Goal: Task Accomplishment & Management: Manage account settings

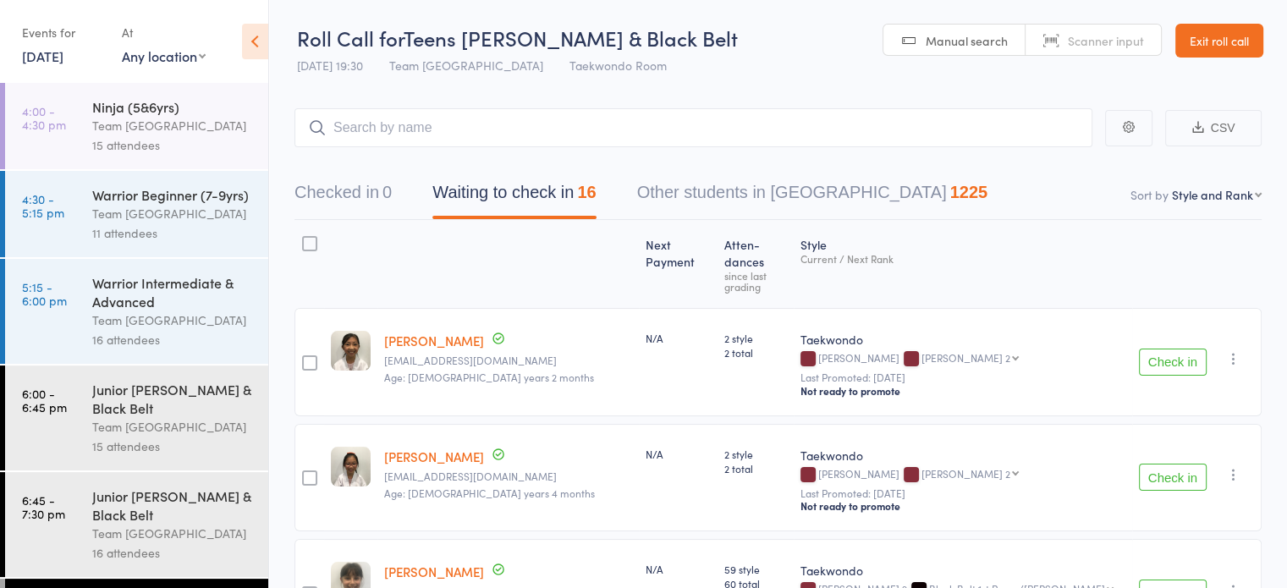
click at [1220, 46] on link "Exit roll call" at bounding box center [1219, 41] width 88 height 34
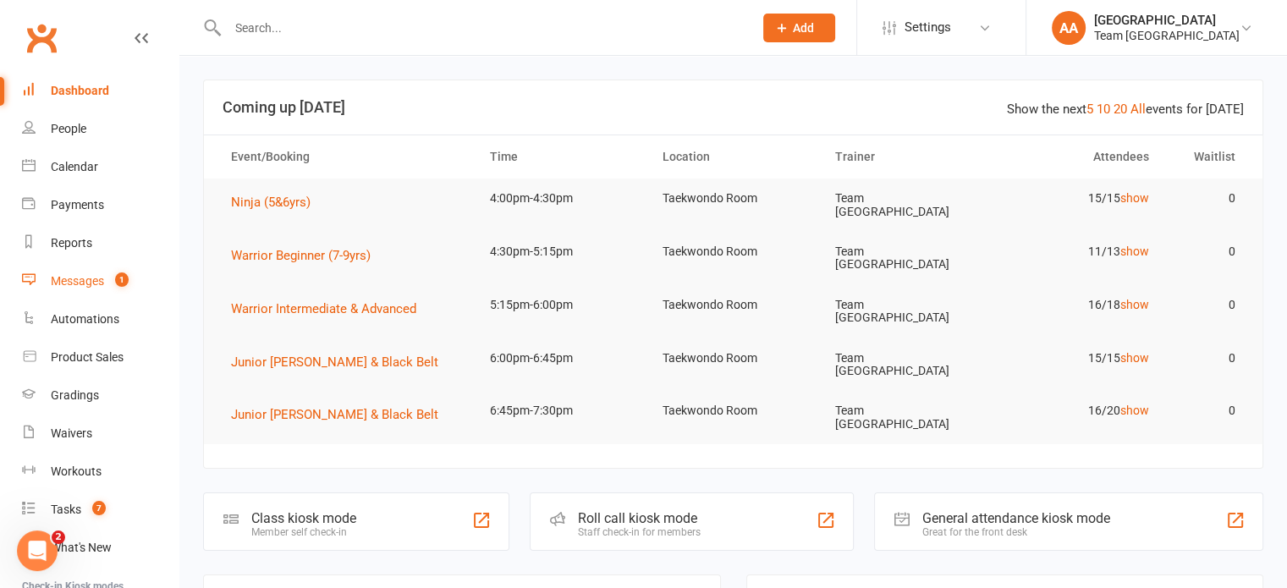
click at [88, 279] on div "Messages" at bounding box center [77, 281] width 53 height 14
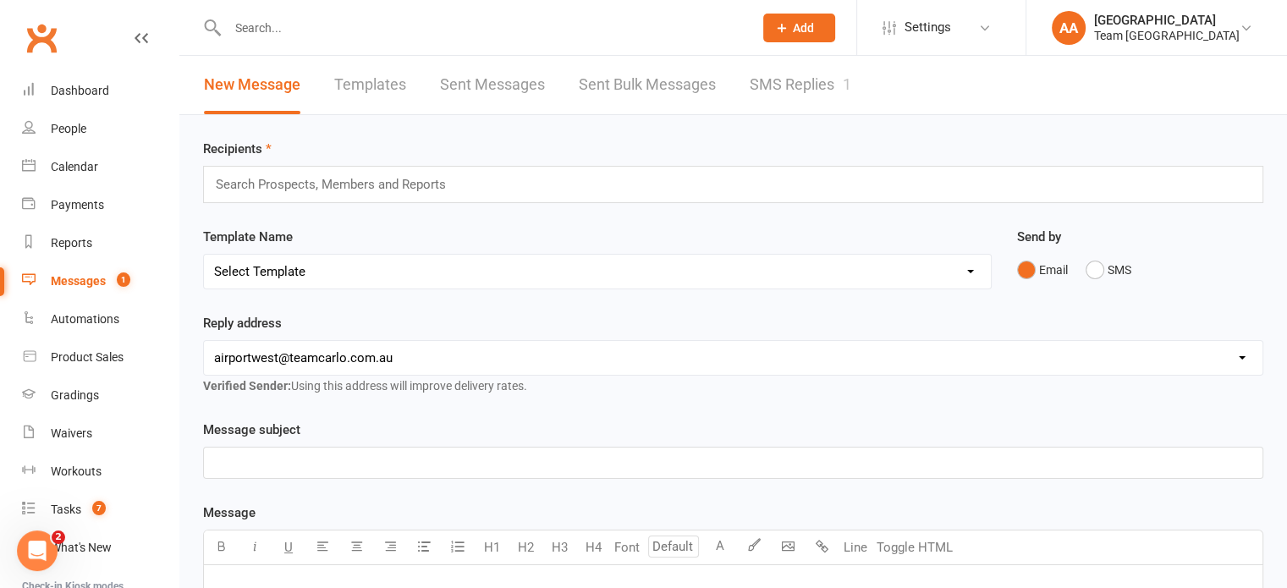
click at [789, 85] on link "SMS Replies 1" at bounding box center [800, 85] width 102 height 58
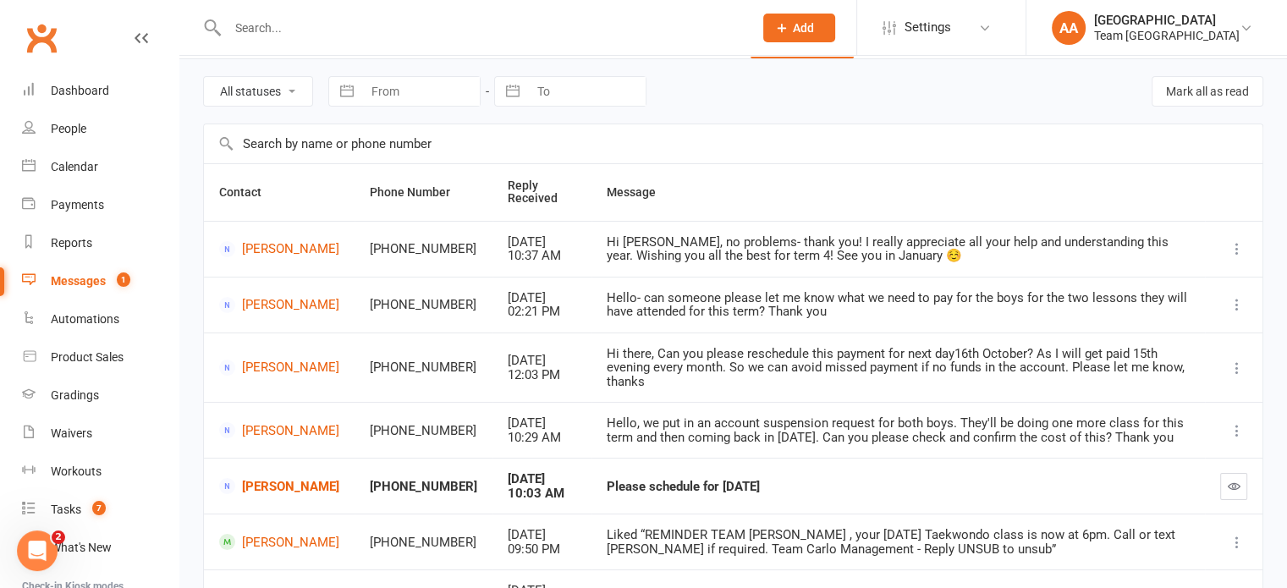
scroll to position [254, 0]
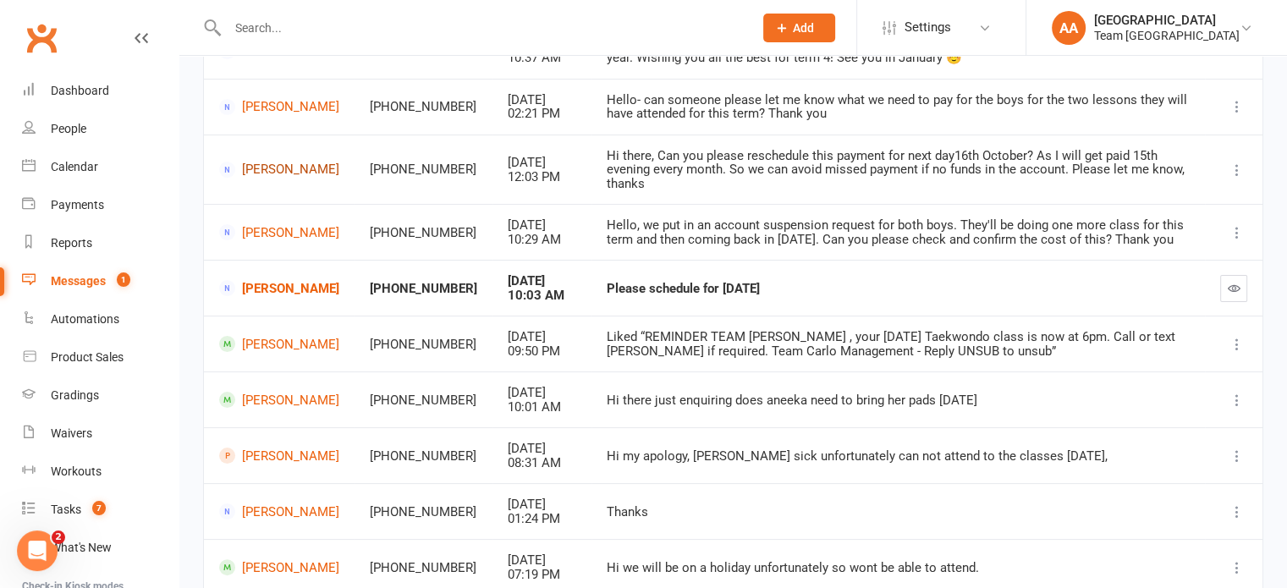
click at [294, 162] on link "[PERSON_NAME]" at bounding box center [279, 170] width 120 height 16
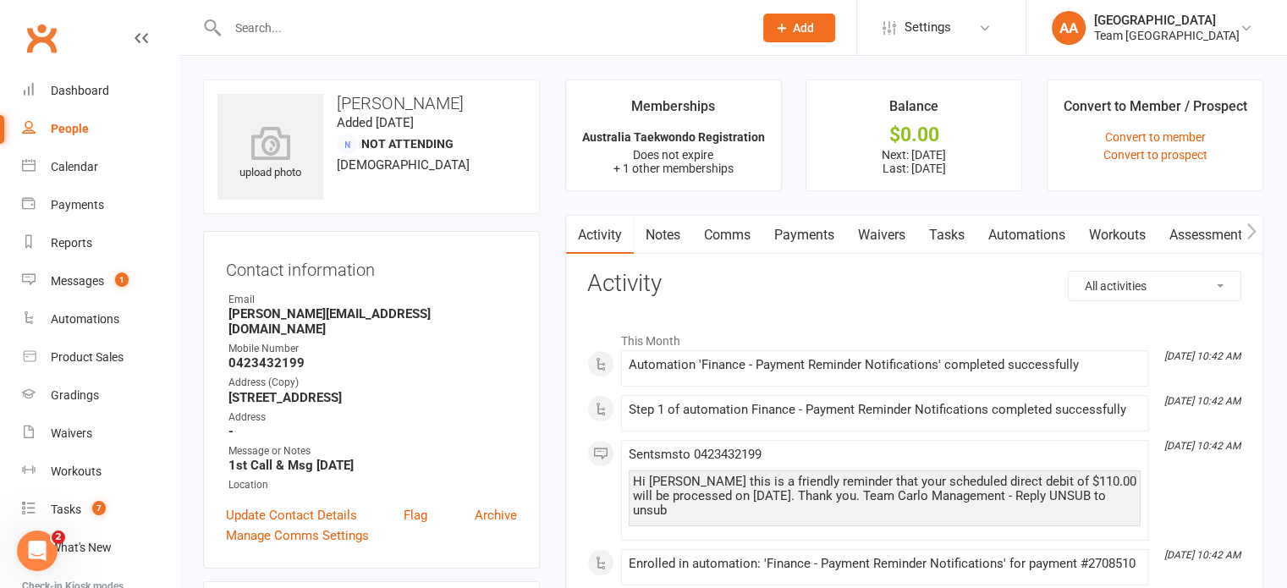
click at [804, 238] on link "Payments" at bounding box center [804, 235] width 84 height 39
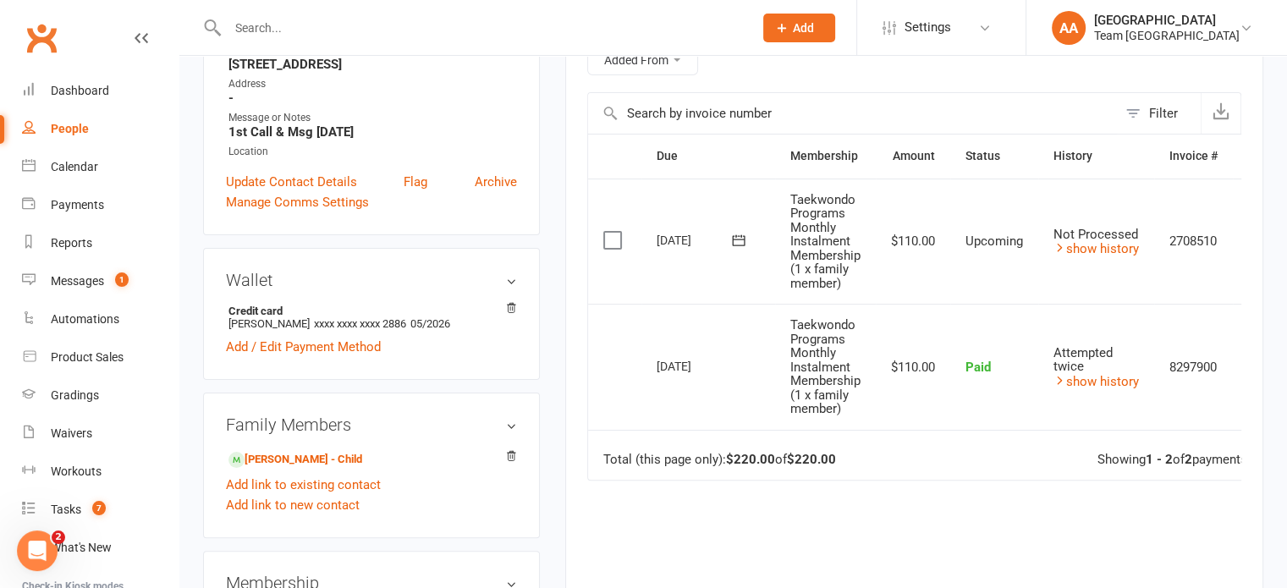
scroll to position [338, 0]
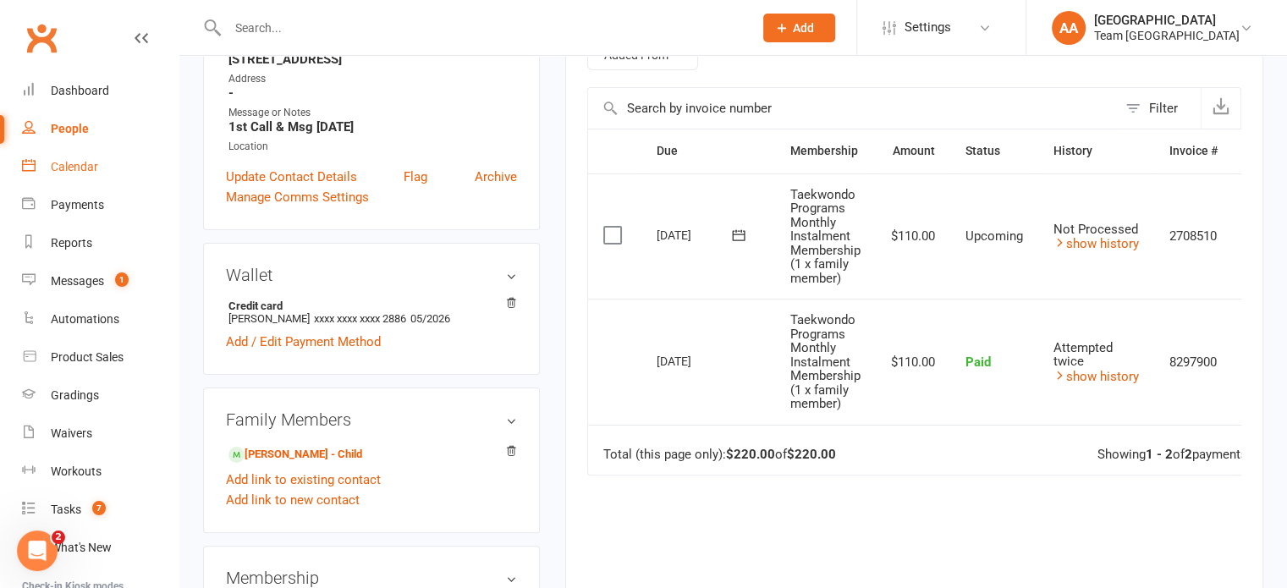
click at [74, 156] on link "Calendar" at bounding box center [100, 167] width 156 height 38
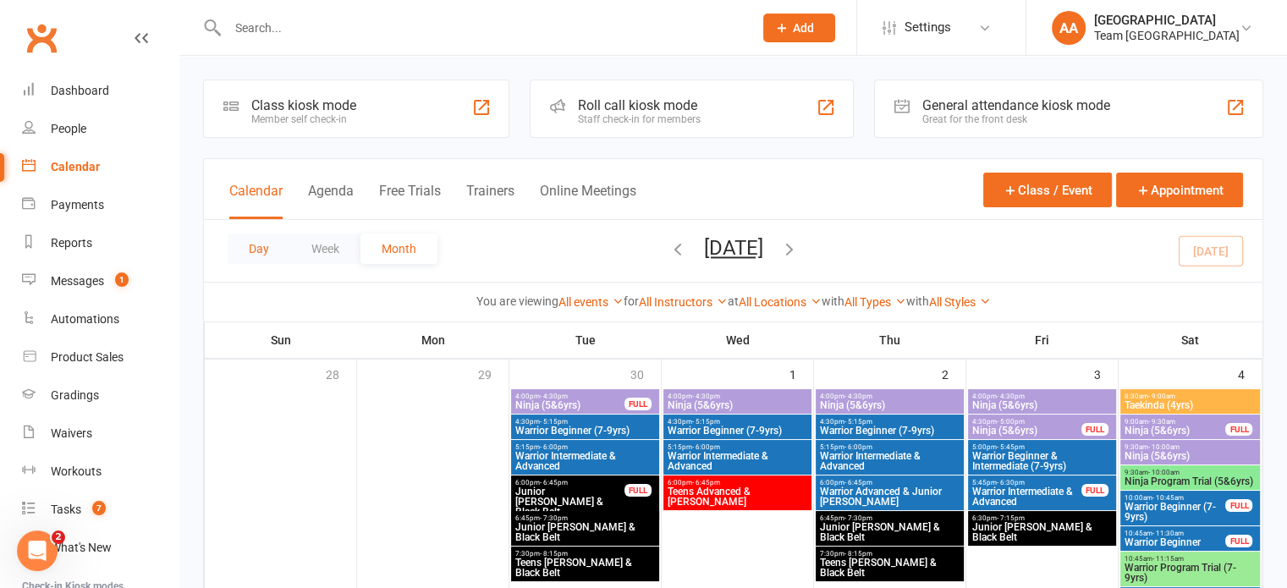
click at [268, 245] on button "Day" at bounding box center [259, 248] width 63 height 30
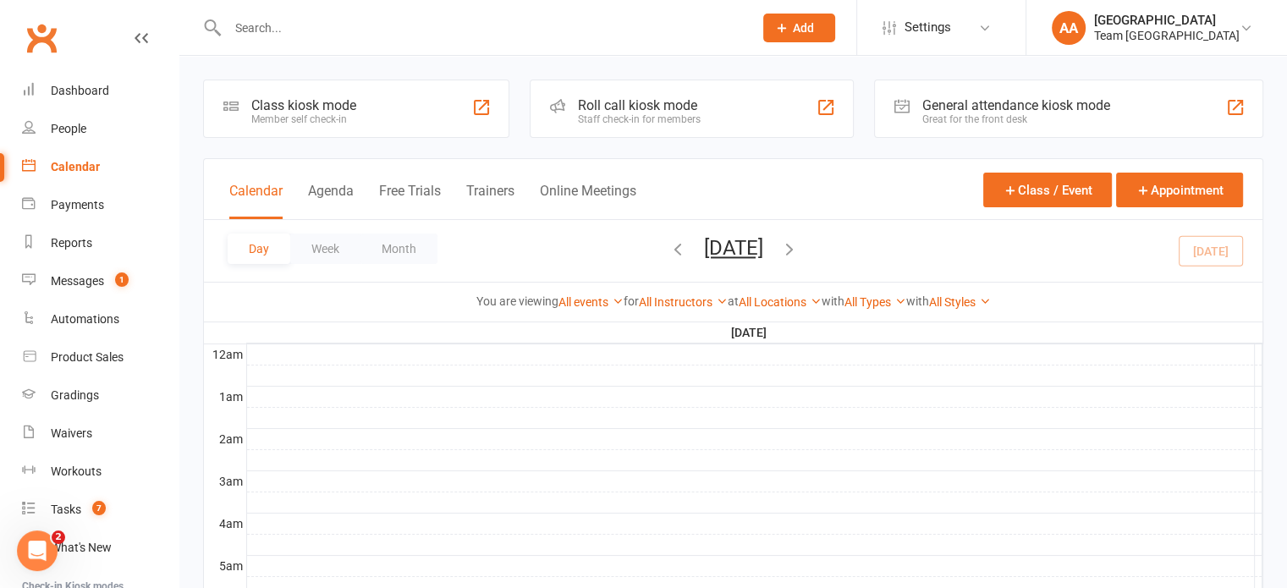
click at [750, 244] on button "[DATE]" at bounding box center [733, 248] width 59 height 24
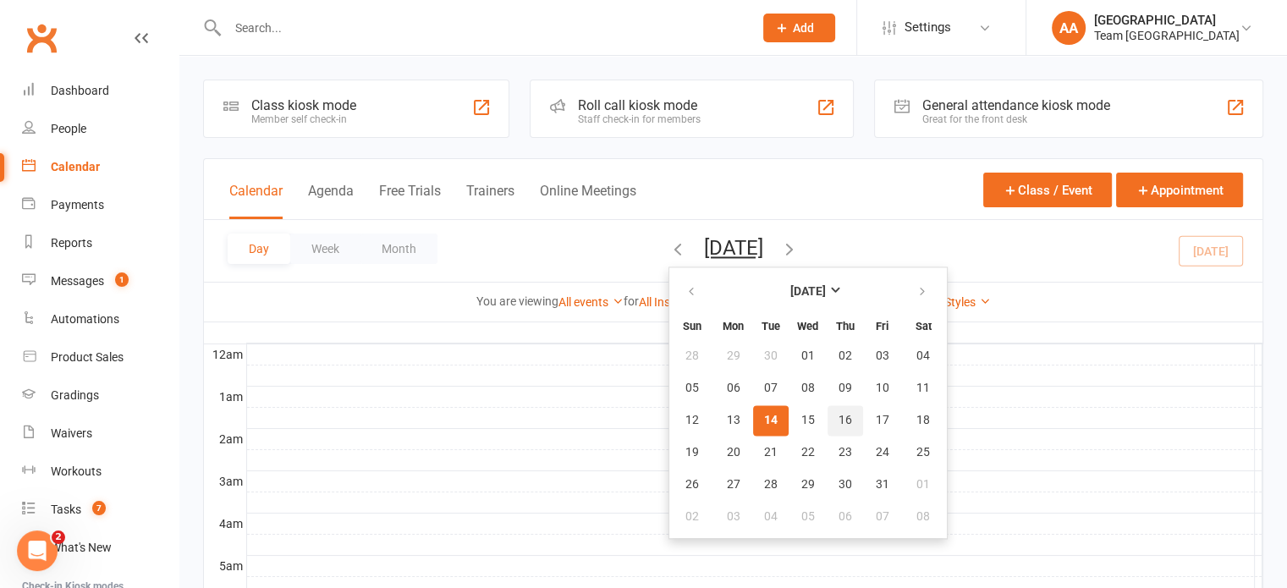
click at [838, 418] on span "16" at bounding box center [845, 421] width 14 height 14
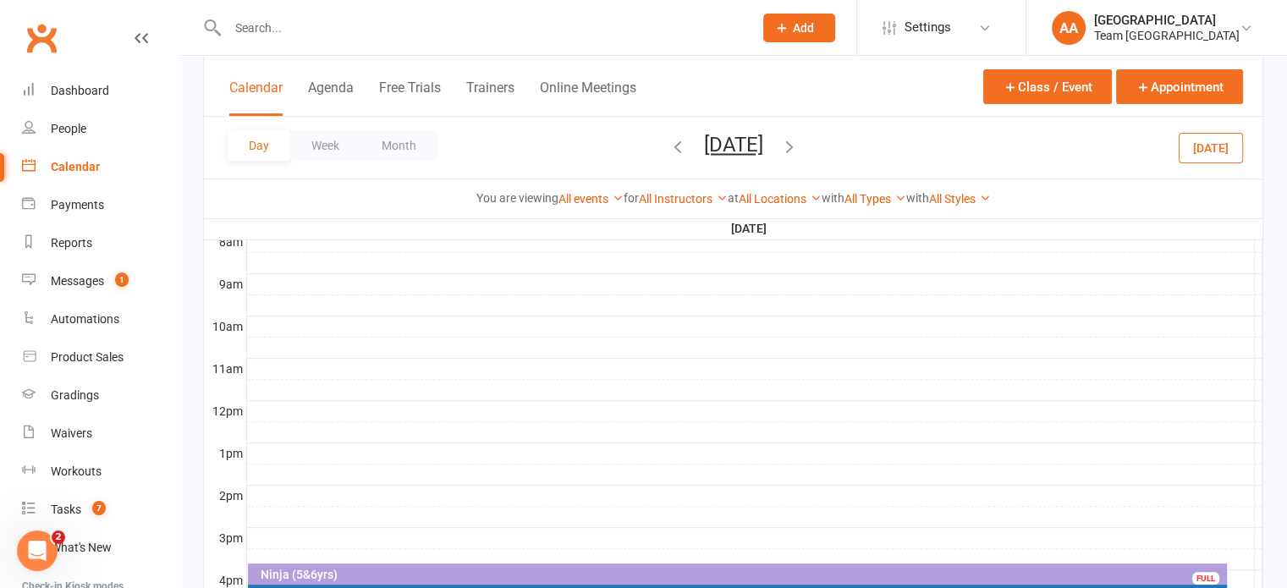
scroll to position [677, 0]
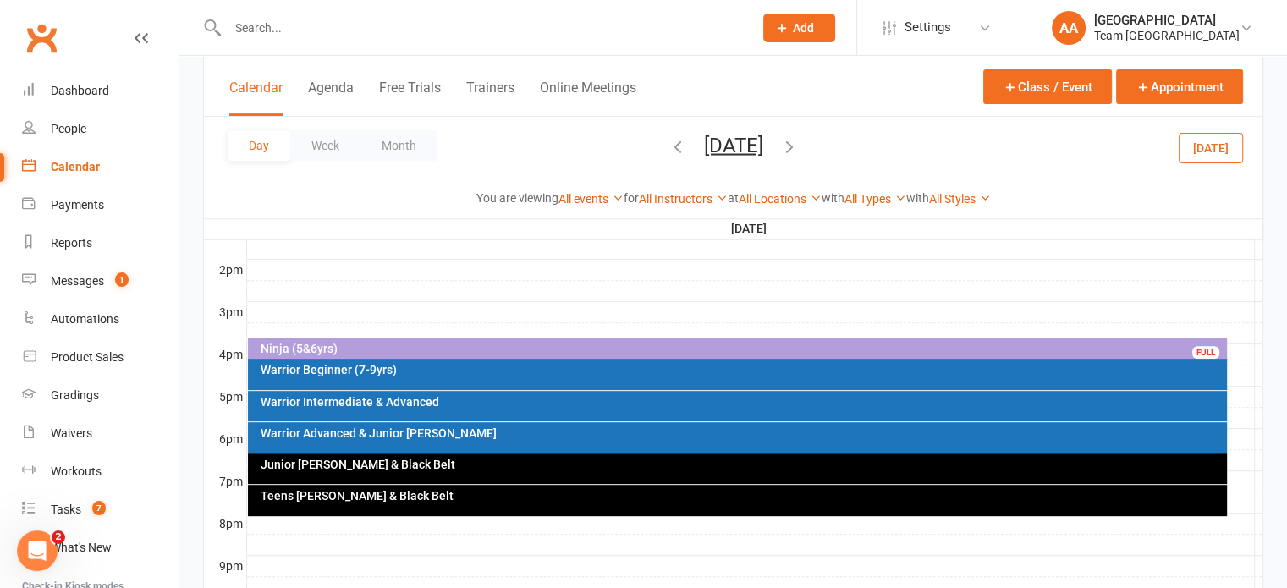
click at [735, 465] on div "Junior [PERSON_NAME] & Black Belt" at bounding box center [741, 464] width 963 height 12
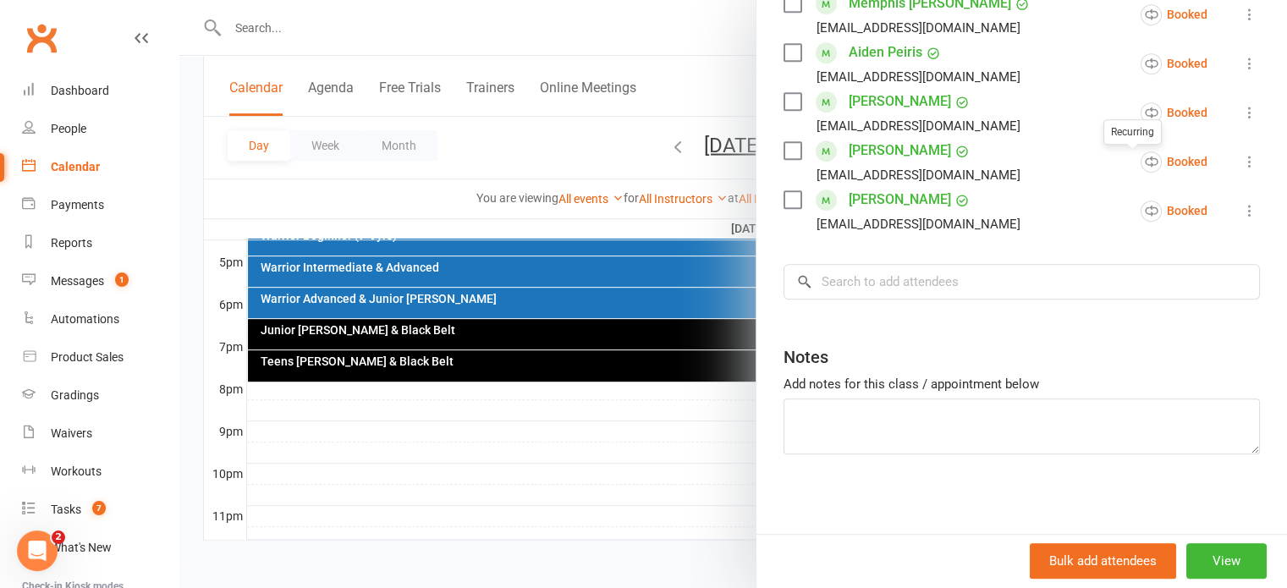
scroll to position [818, 0]
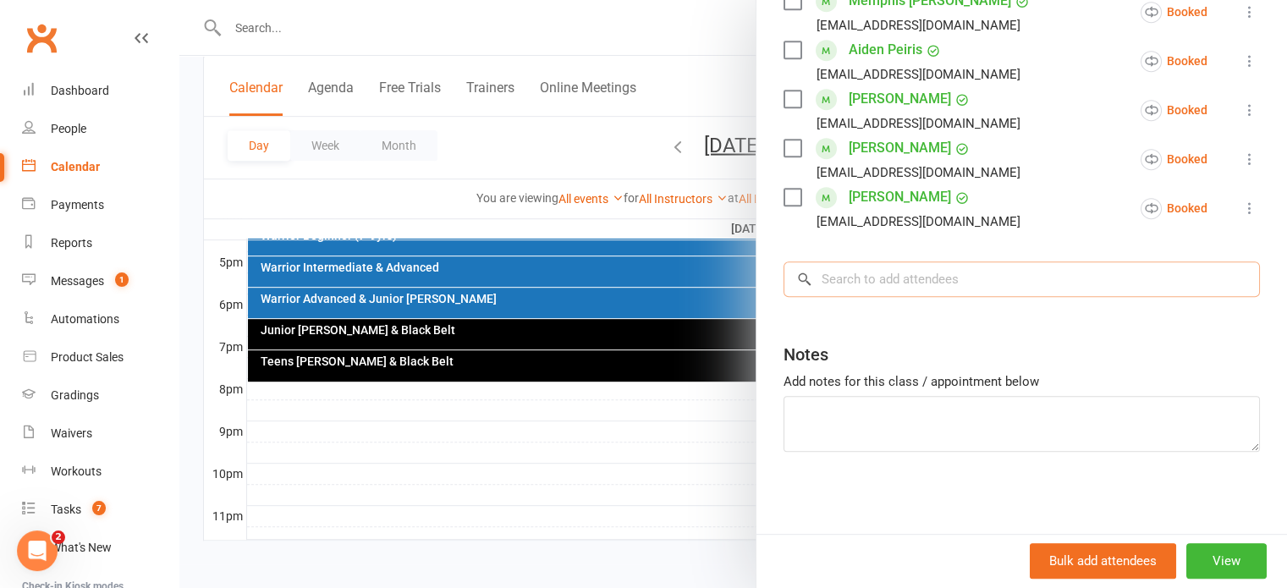
click at [891, 285] on input "search" at bounding box center [1021, 279] width 476 height 36
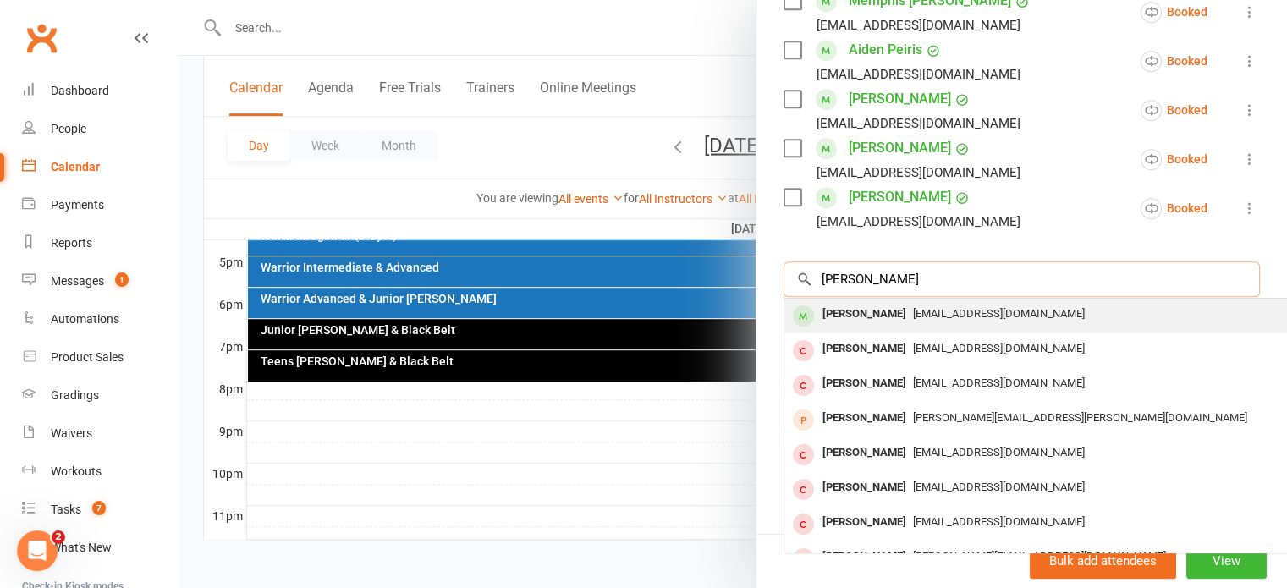
type input "[PERSON_NAME]"
click at [891, 310] on div "[PERSON_NAME]" at bounding box center [863, 314] width 97 height 25
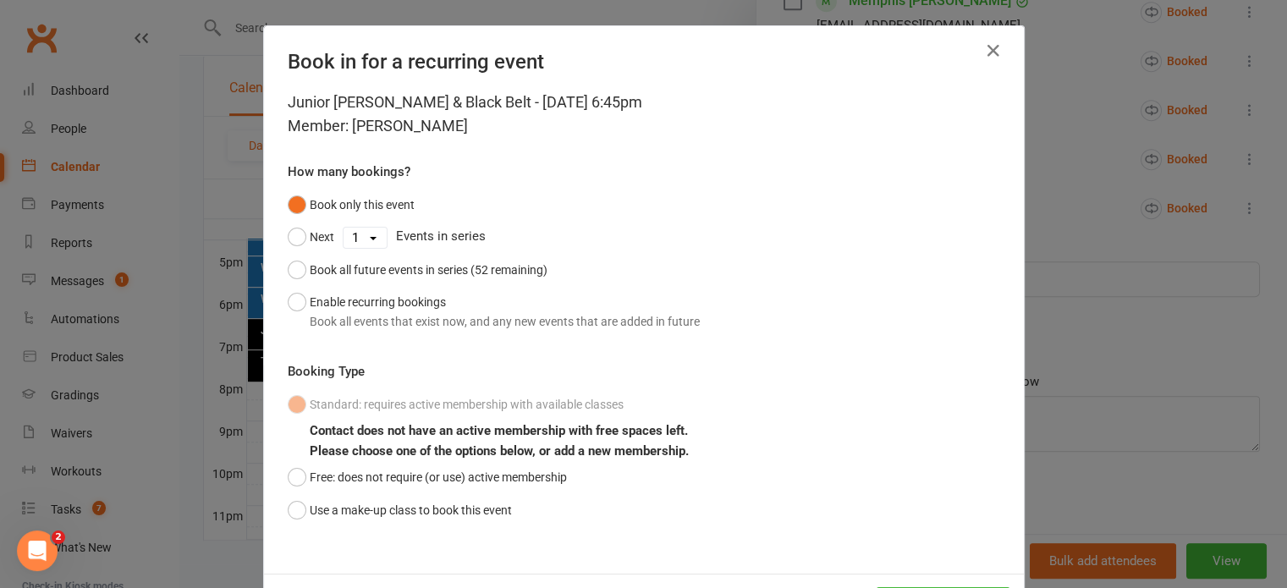
scroll to position [74, 0]
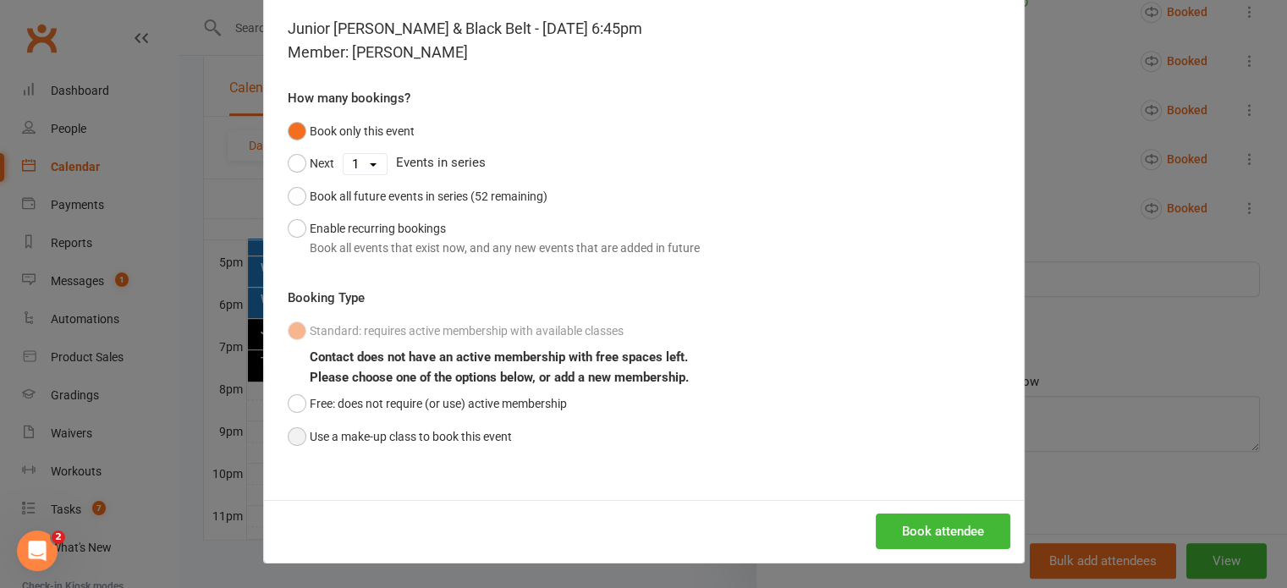
click at [288, 442] on button "Use a make-up class to book this event" at bounding box center [400, 436] width 224 height 32
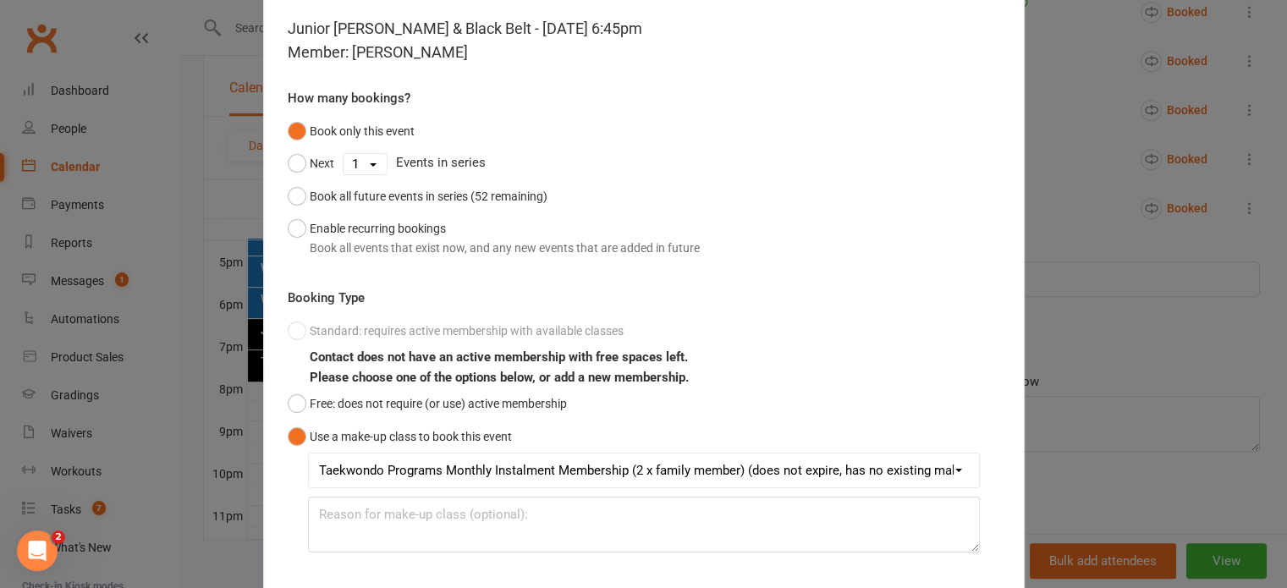
scroll to position [173, 0]
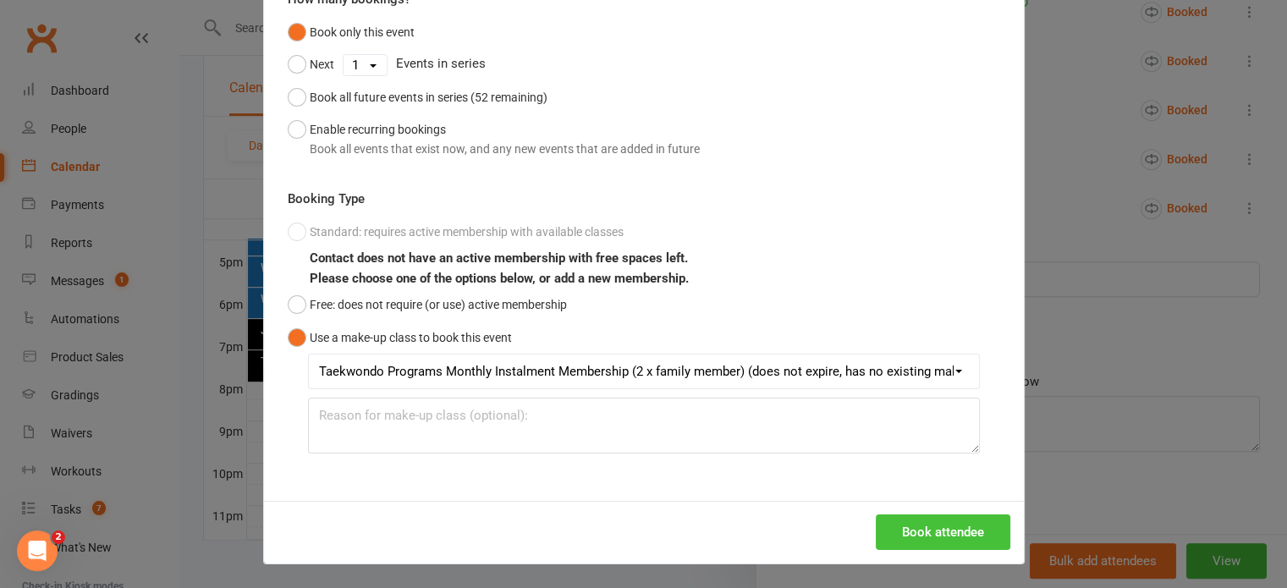
click at [878, 523] on button "Book attendee" at bounding box center [943, 532] width 134 height 36
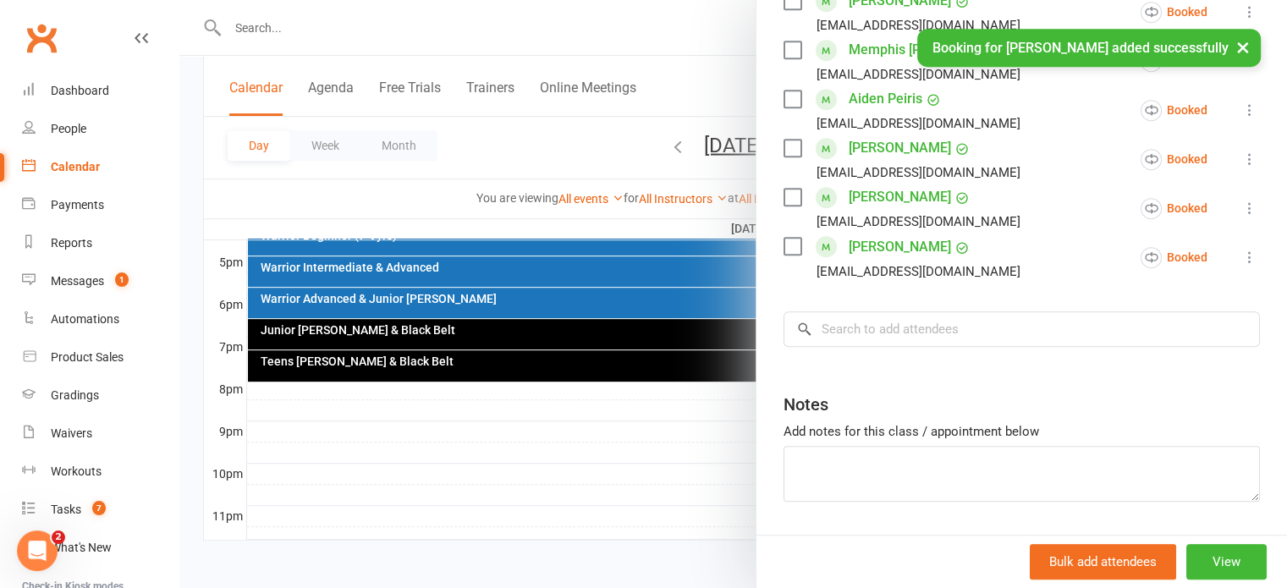
scroll to position [867, 0]
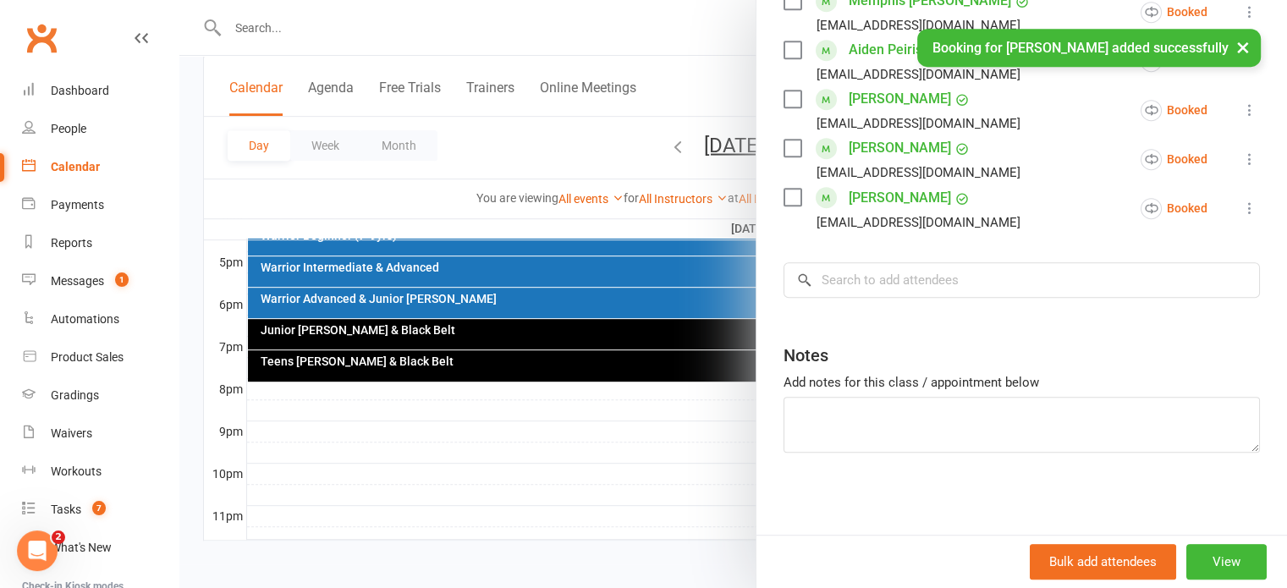
drag, startPoint x: 634, startPoint y: 210, endPoint x: 691, endPoint y: 168, distance: 70.2
click at [636, 210] on div at bounding box center [732, 294] width 1107 height 588
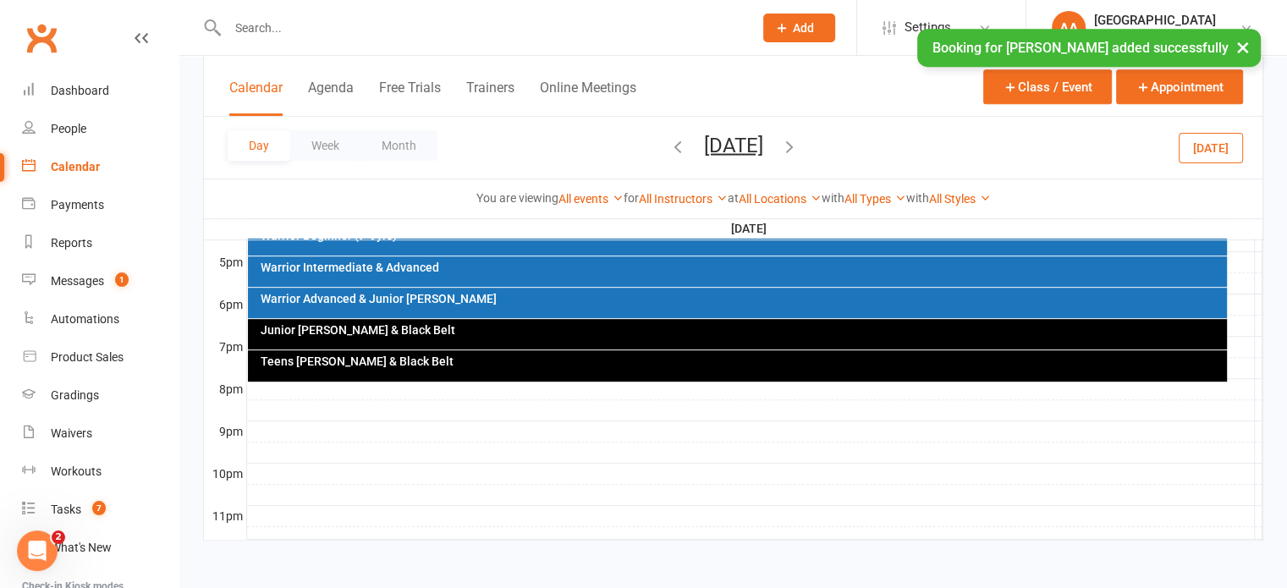
click at [733, 146] on button "[DATE]" at bounding box center [733, 145] width 59 height 24
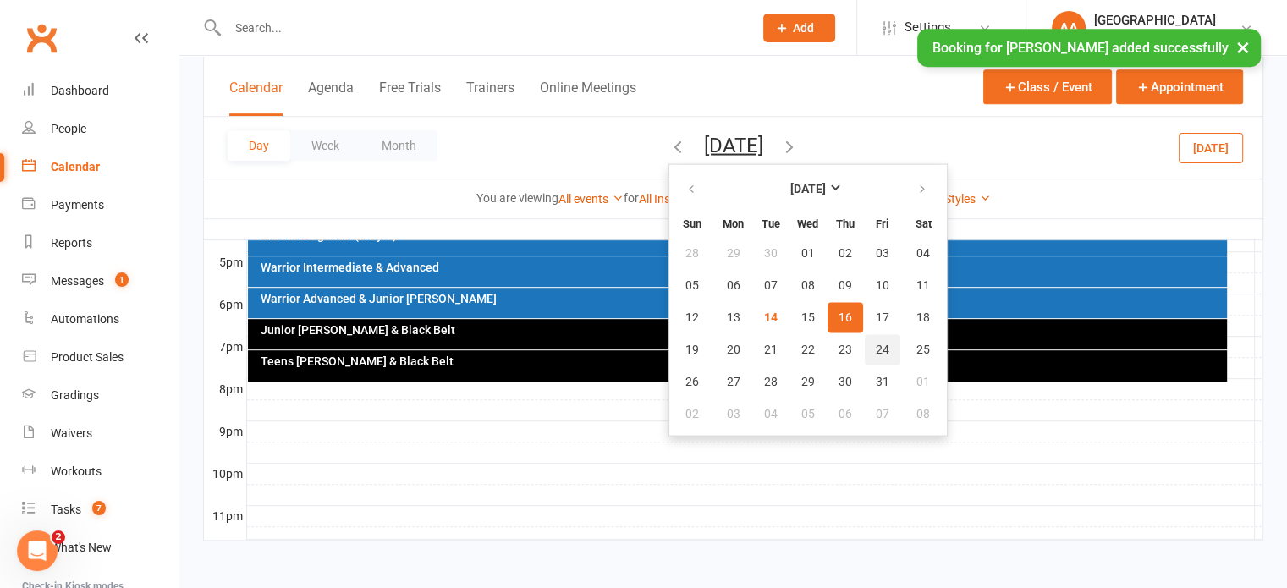
click at [865, 348] on button "24" at bounding box center [883, 349] width 36 height 30
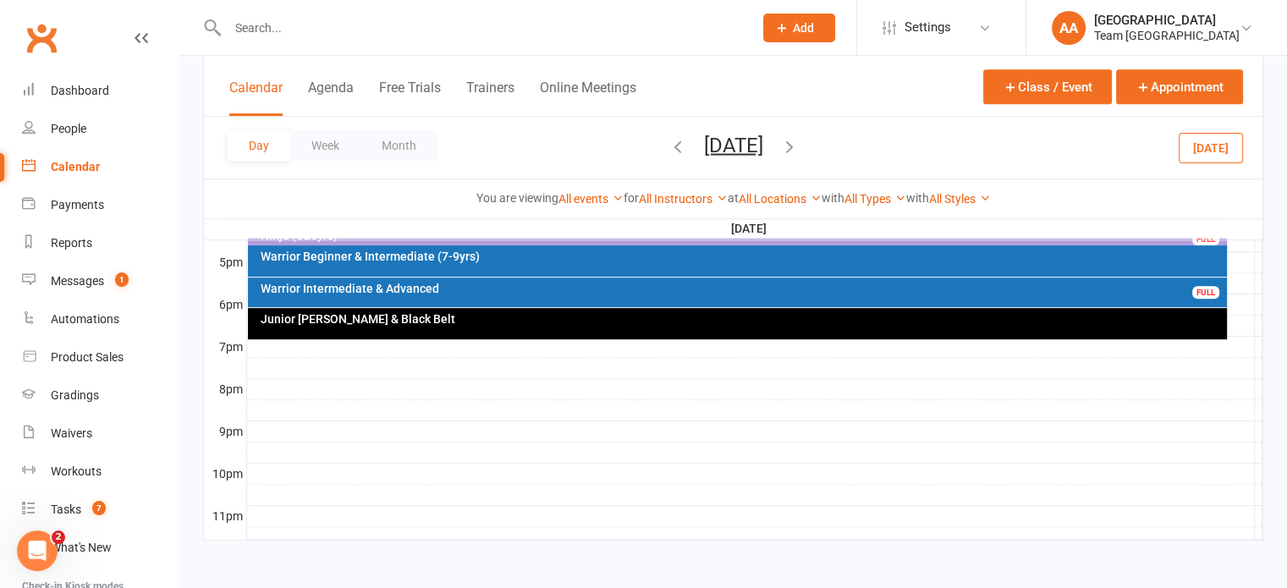
click at [656, 283] on div "Warrior Intermediate & Advanced" at bounding box center [741, 289] width 963 height 12
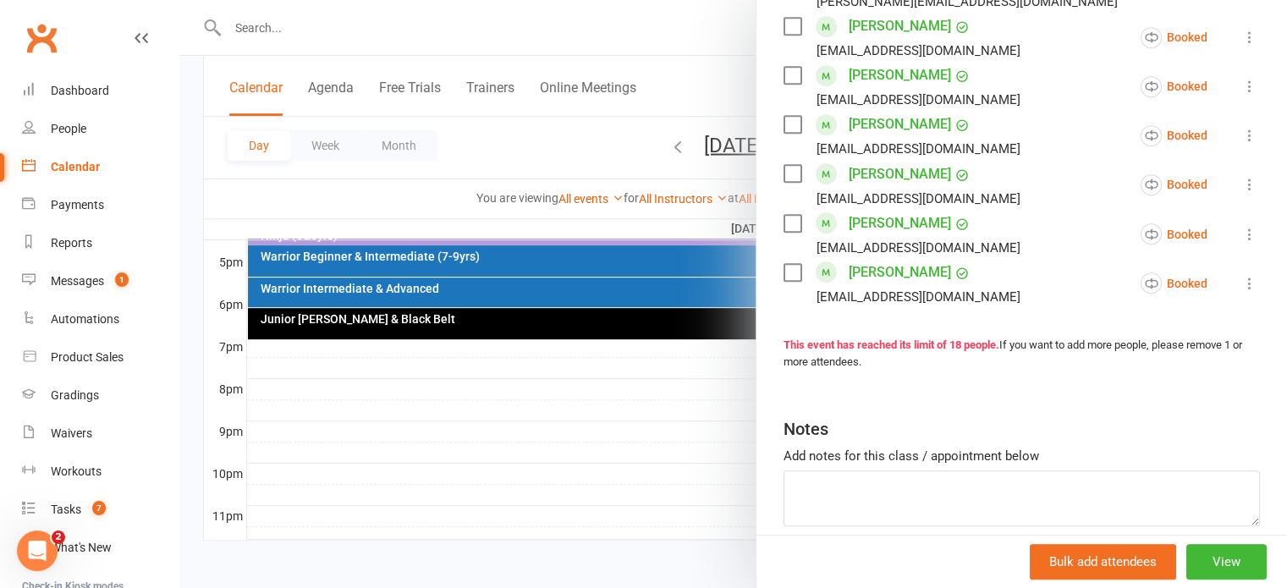
scroll to position [965, 0]
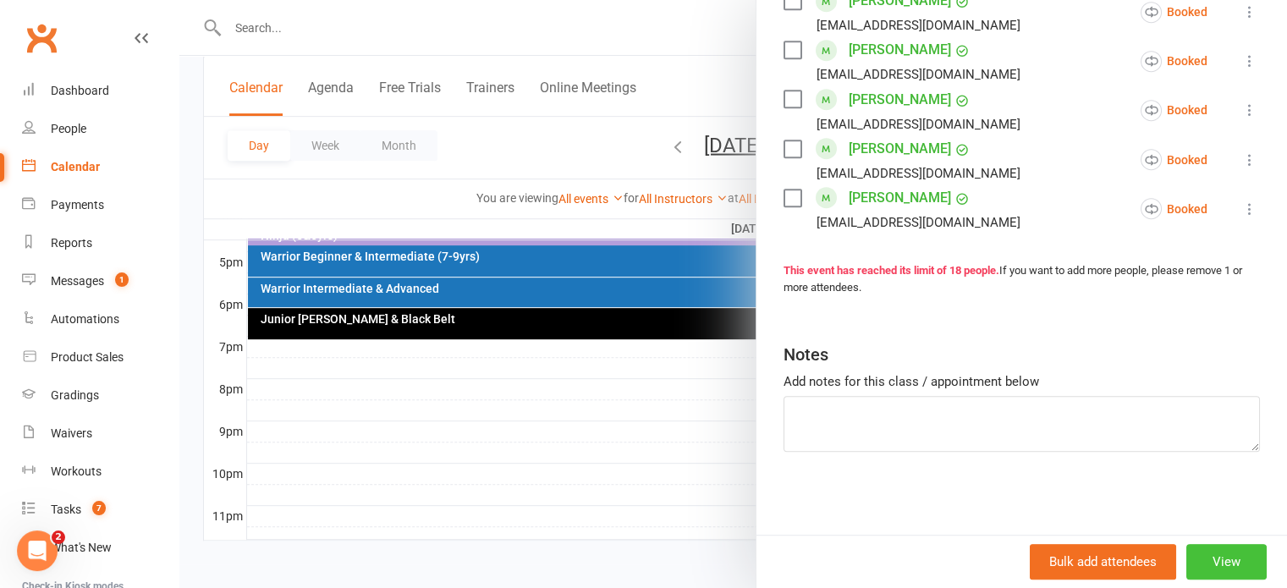
click at [1210, 556] on button "View" at bounding box center [1226, 562] width 80 height 36
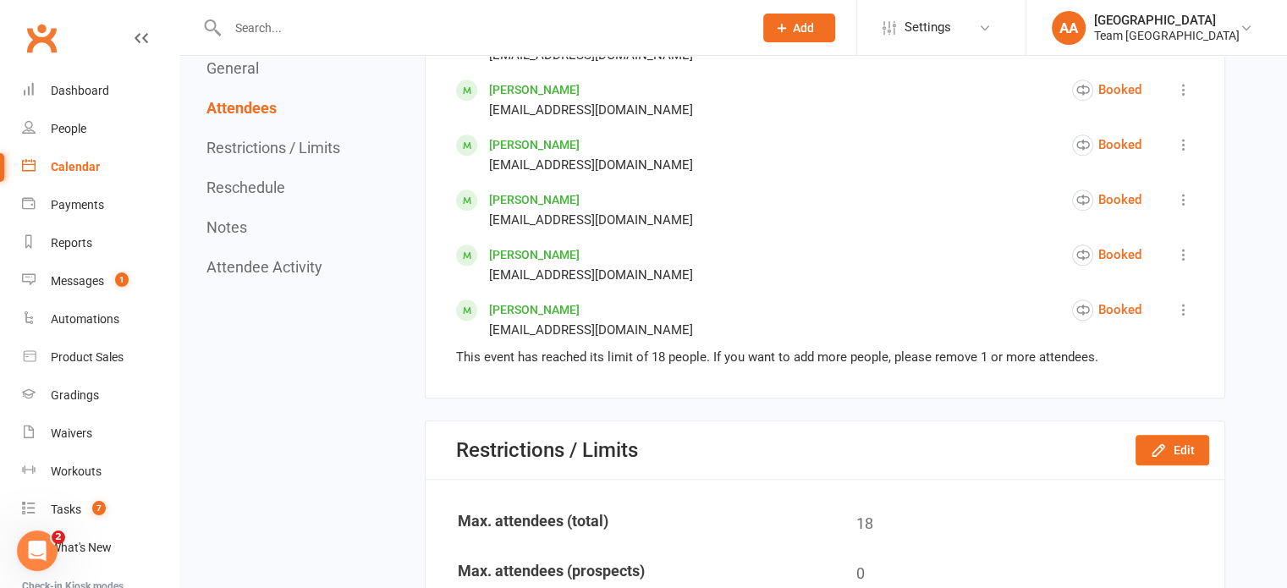
scroll to position [1776, 0]
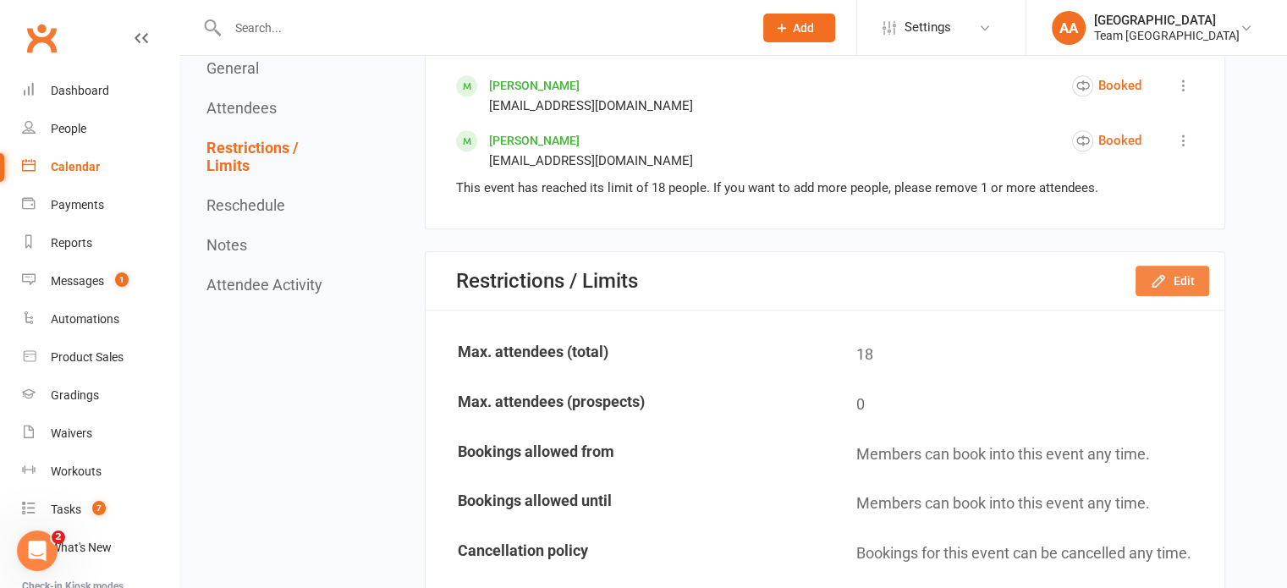
click at [1149, 288] on button "Edit" at bounding box center [1172, 281] width 74 height 30
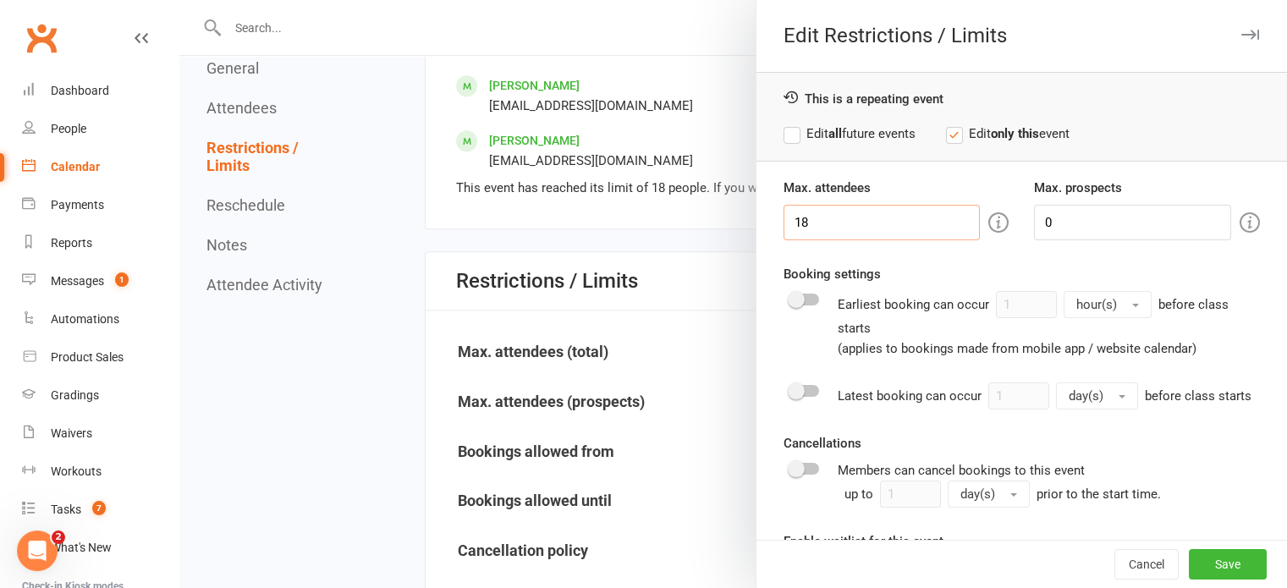
click at [877, 231] on input "18" at bounding box center [881, 223] width 197 height 36
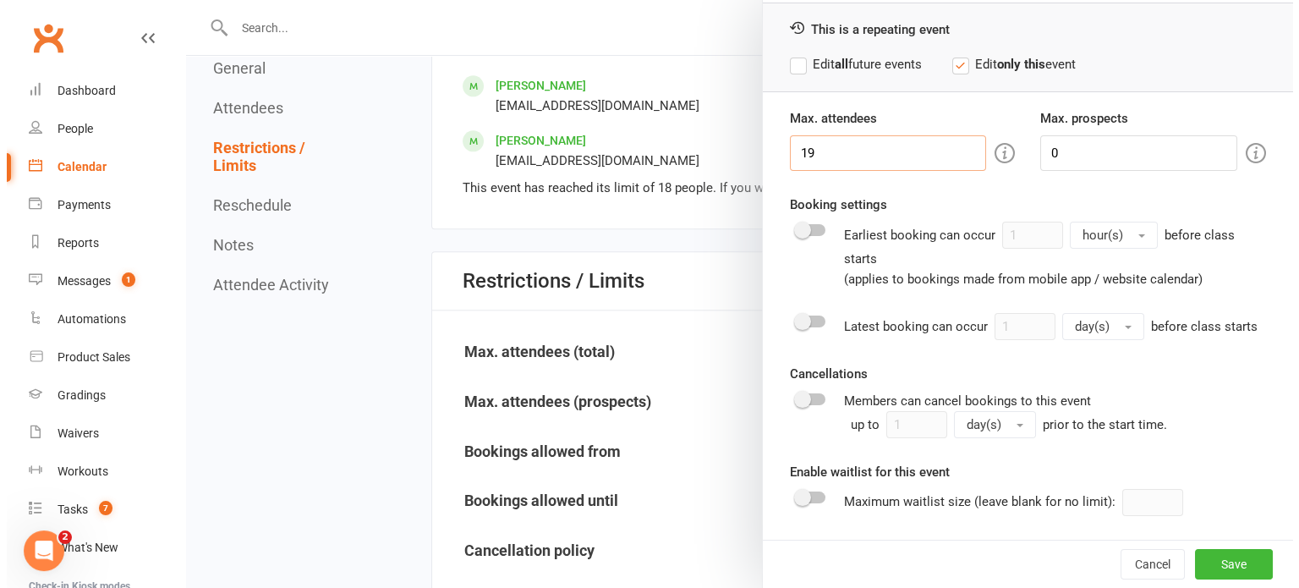
scroll to position [89, 0]
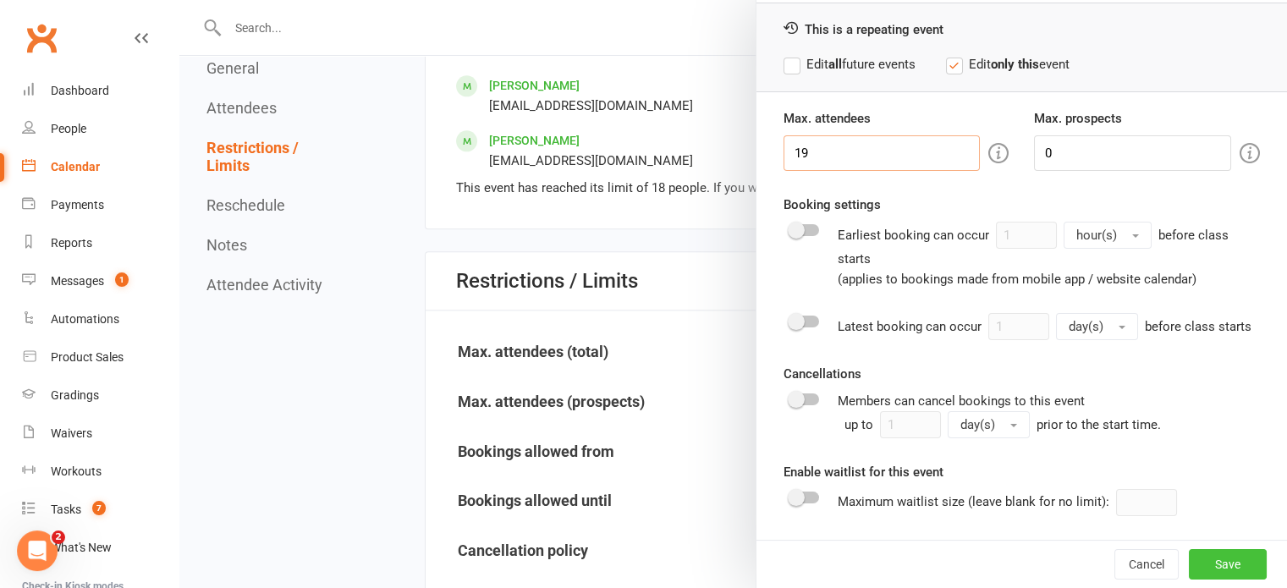
type input "19"
click at [1221, 565] on button "Save" at bounding box center [1227, 564] width 78 height 30
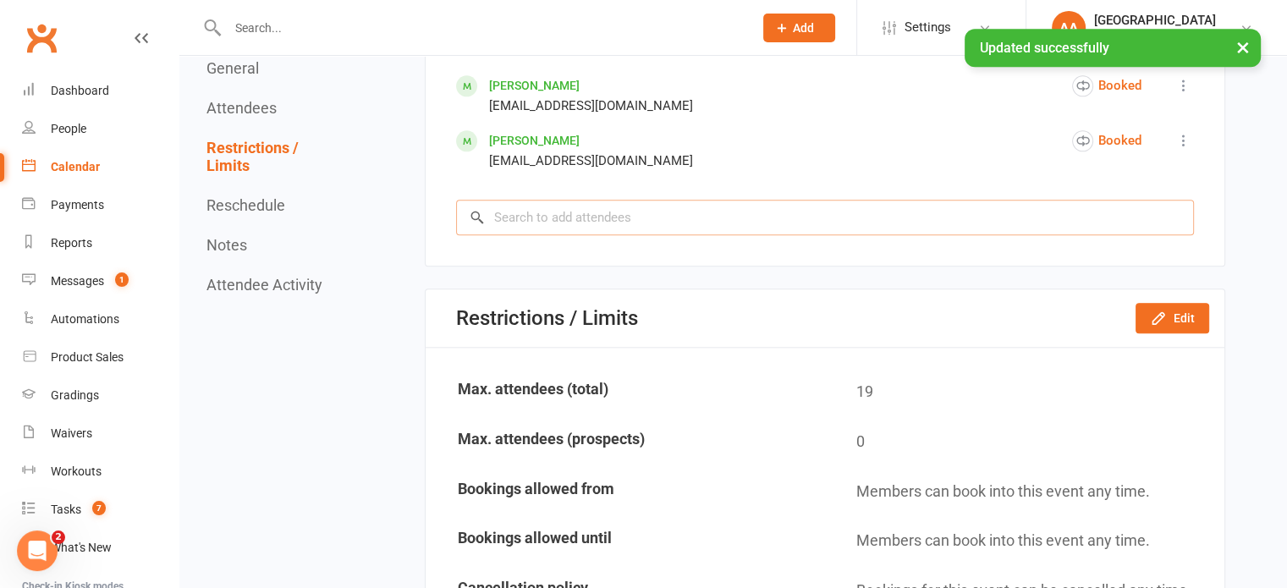
click at [531, 215] on input "search" at bounding box center [825, 218] width 738 height 36
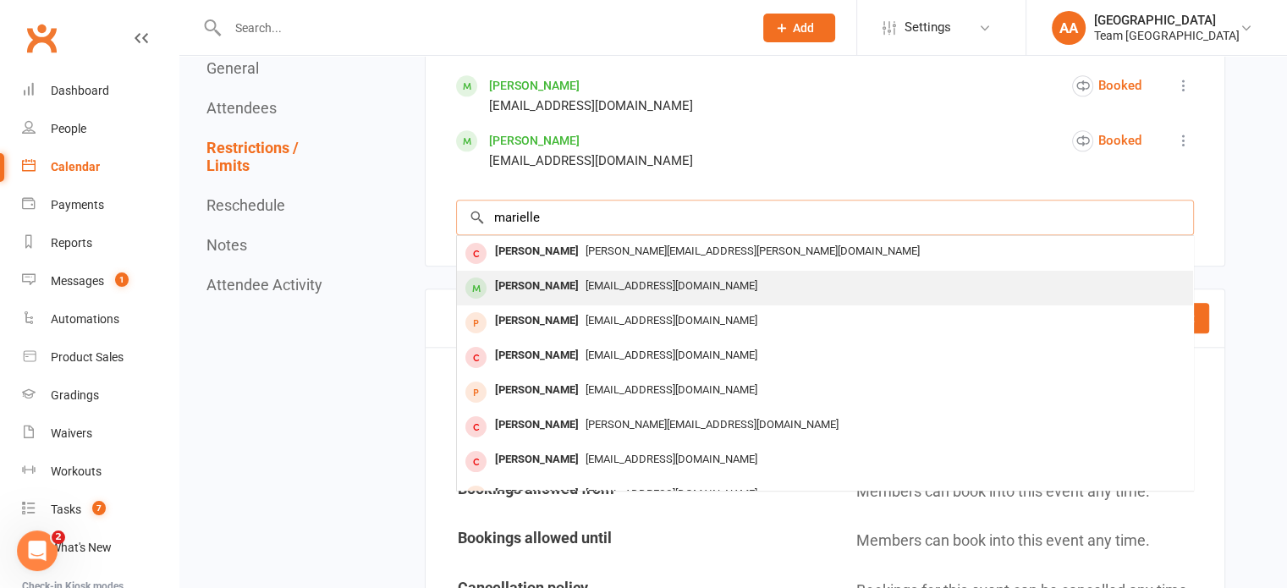
type input "marielle"
click at [552, 282] on div "[PERSON_NAME]" at bounding box center [536, 286] width 97 height 25
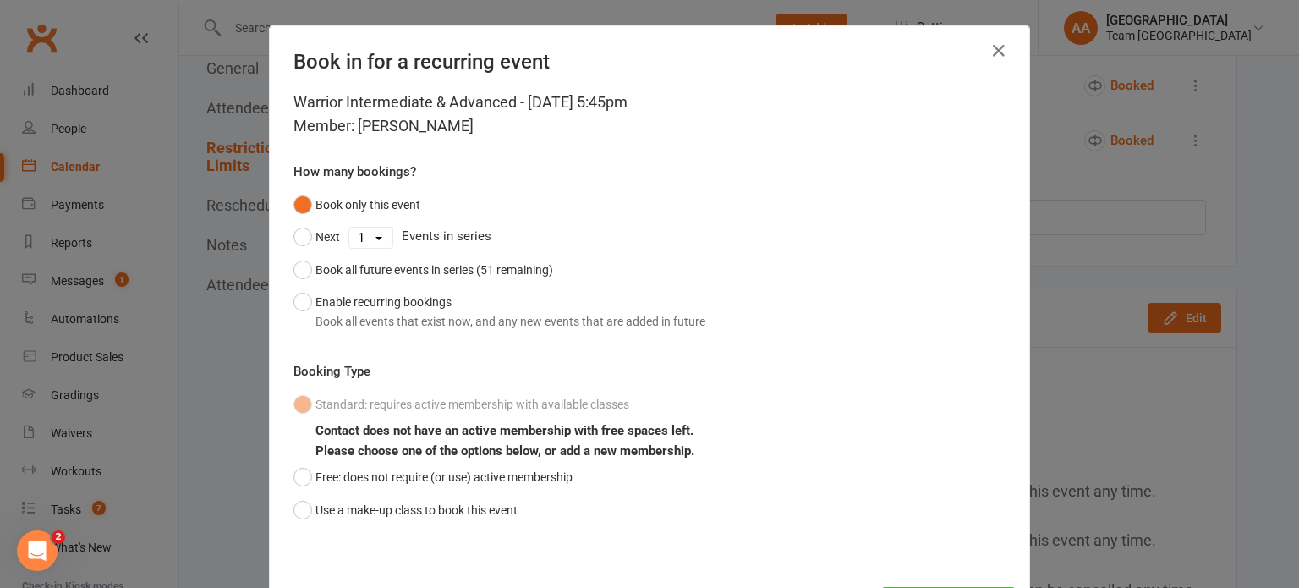
scroll to position [74, 0]
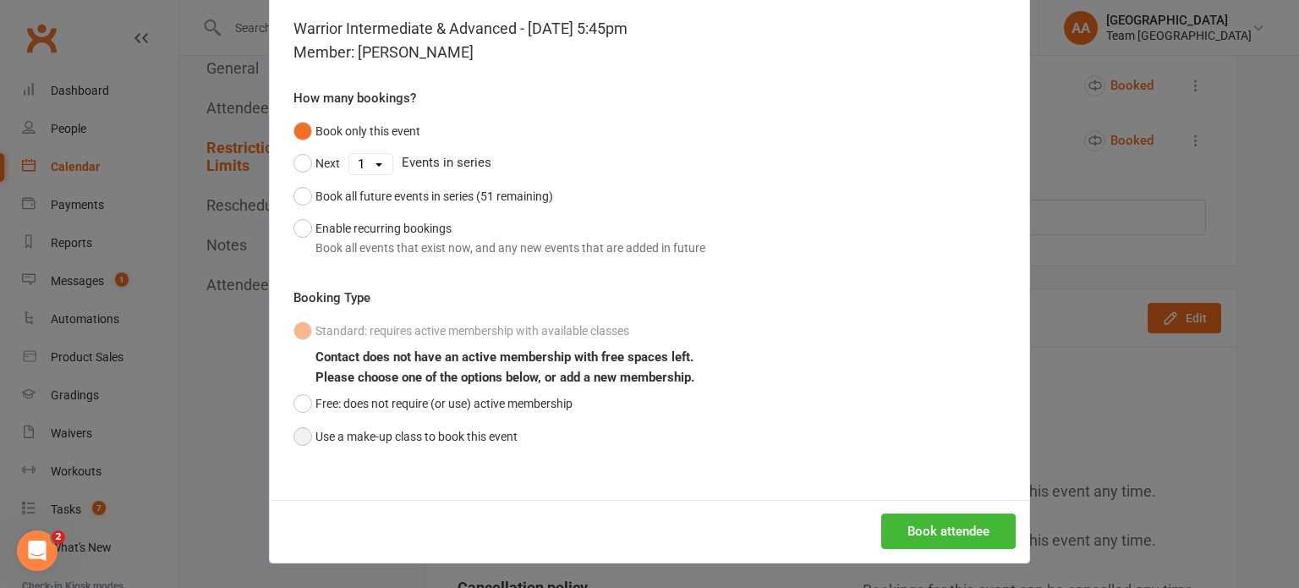
click at [300, 445] on button "Use a make-up class to book this event" at bounding box center [406, 436] width 224 height 32
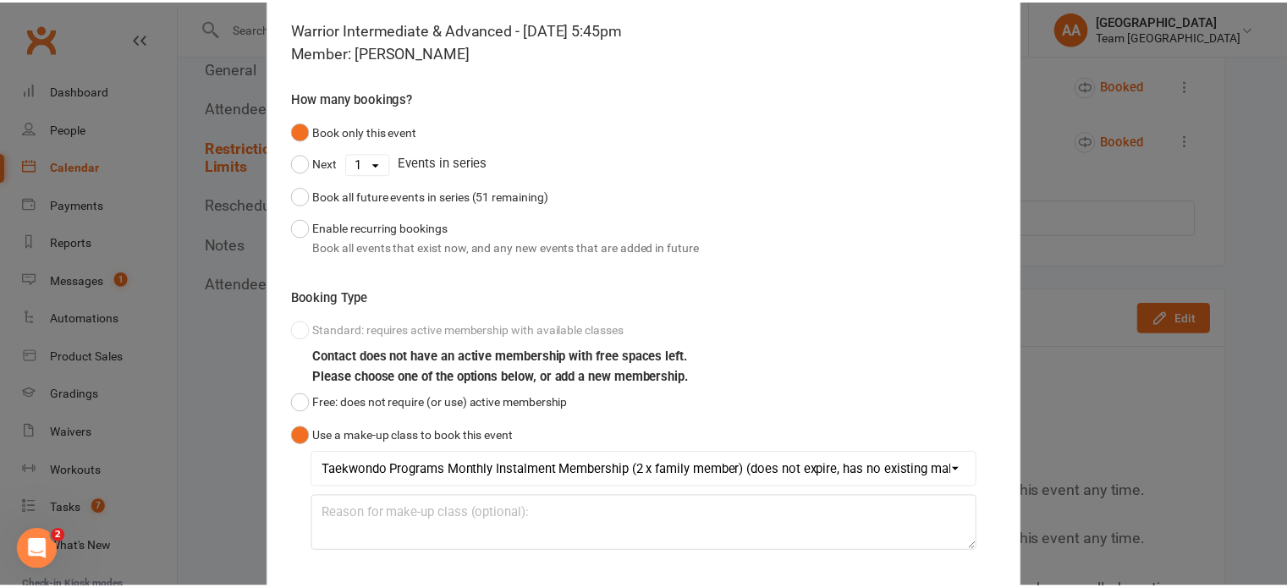
scroll to position [173, 0]
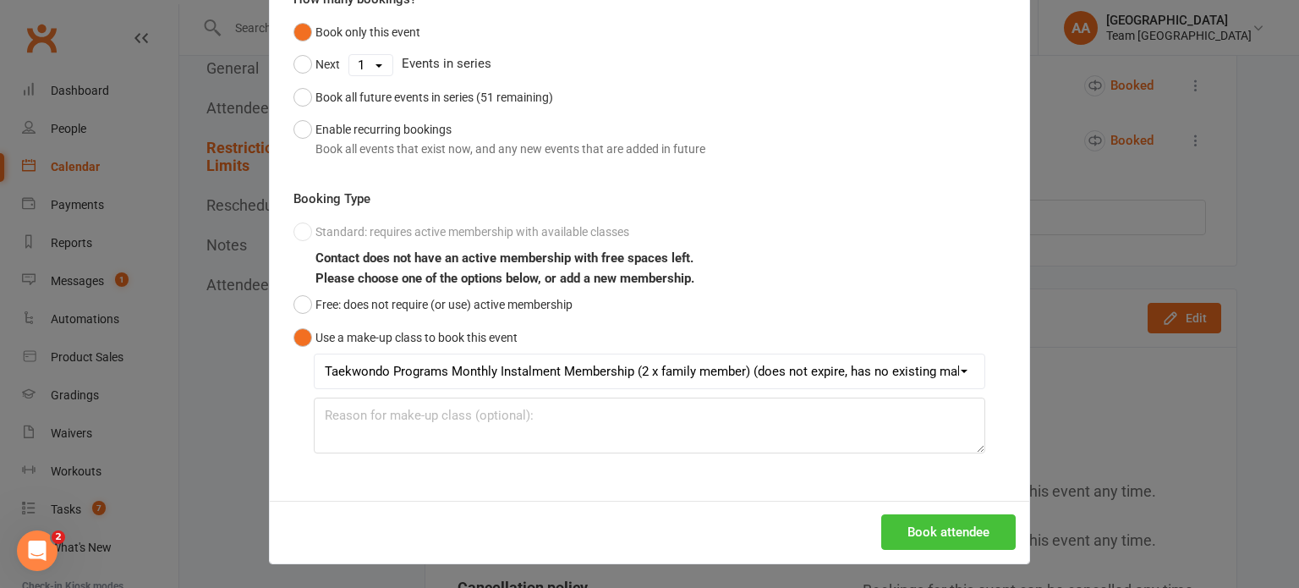
click at [936, 547] on button "Book attendee" at bounding box center [948, 532] width 134 height 36
